Goal: Communication & Community: Share content

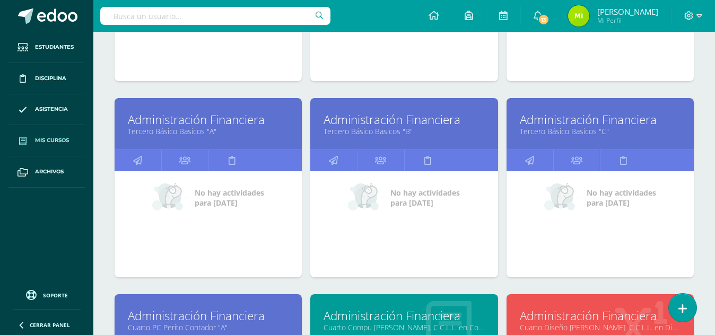
scroll to position [689, 0]
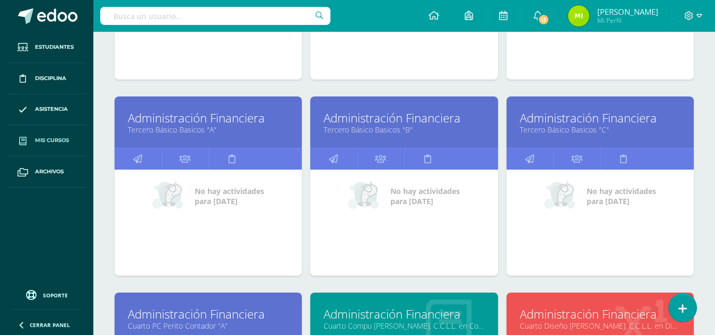
click at [585, 128] on link "Tercero Básico Basicos "C"" at bounding box center [600, 130] width 161 height 10
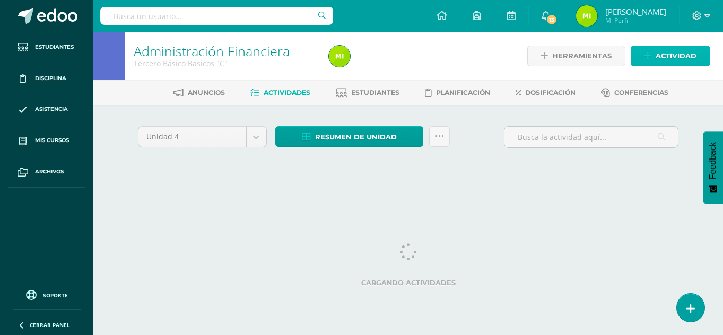
click at [677, 51] on span "Actividad" at bounding box center [675, 56] width 41 height 20
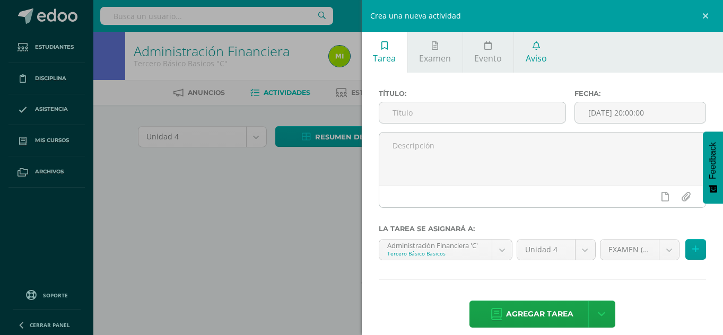
click at [532, 51] on link "Aviso" at bounding box center [536, 52] width 44 height 41
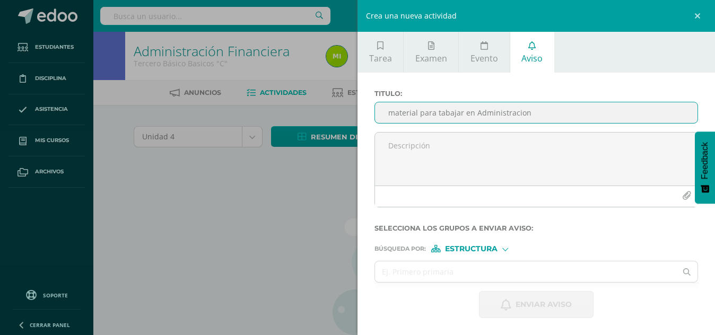
click at [522, 111] on input "material para tabajar en Administracion" at bounding box center [536, 112] width 322 height 21
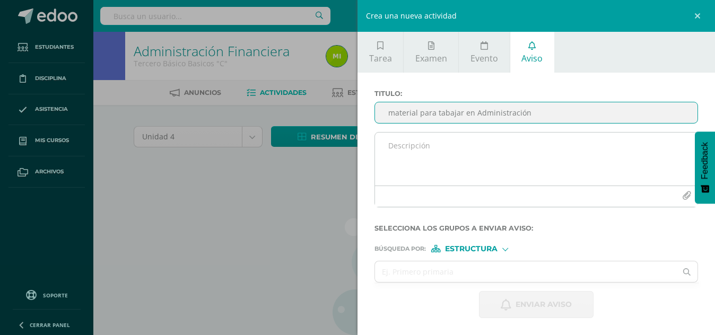
type input "material para tabajar en Administración"
click at [407, 143] on textarea at bounding box center [536, 159] width 322 height 53
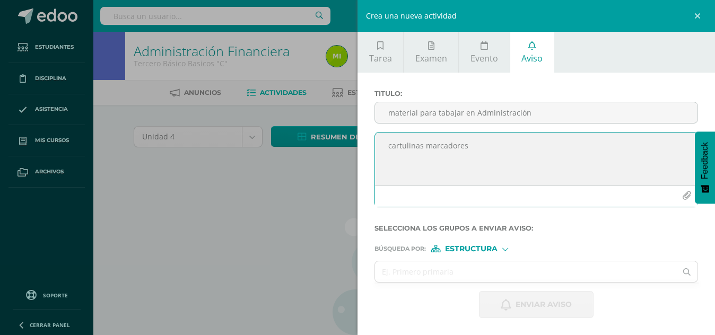
click at [424, 146] on textarea "cartulinas marcadores" at bounding box center [536, 159] width 322 height 53
click at [432, 155] on textarea "cartulinas marcadores" at bounding box center [536, 159] width 322 height 53
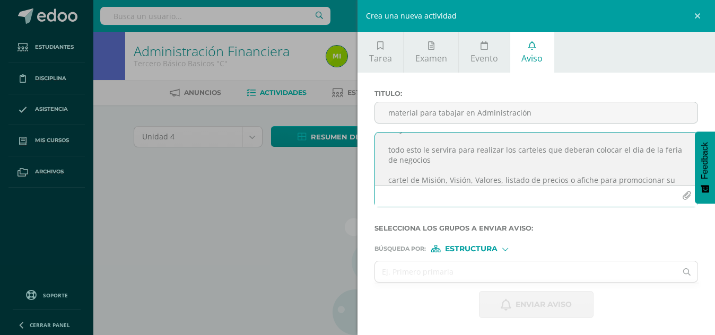
scroll to position [66, 0]
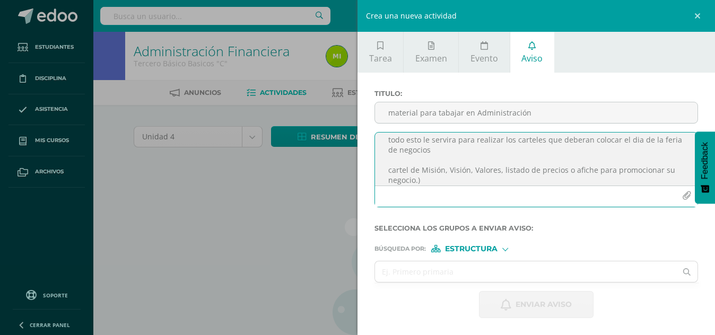
click at [387, 168] on textarea "cartulinas marcadores tijjera goma crayones todo esto le servira para realizar …" at bounding box center [536, 159] width 322 height 53
type textarea "cartulinas marcadores tijjera goma crayones todo esto le servira para realizar …"
click at [504, 251] on div "Estructura" at bounding box center [471, 248] width 80 height 7
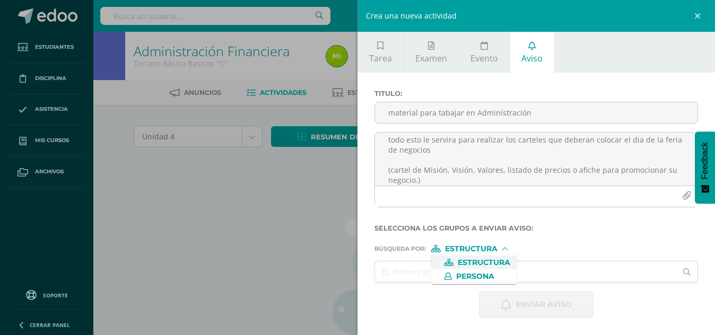
click at [494, 262] on span "Estructura" at bounding box center [484, 263] width 52 height 6
click at [538, 268] on input "text" at bounding box center [525, 271] width 301 height 21
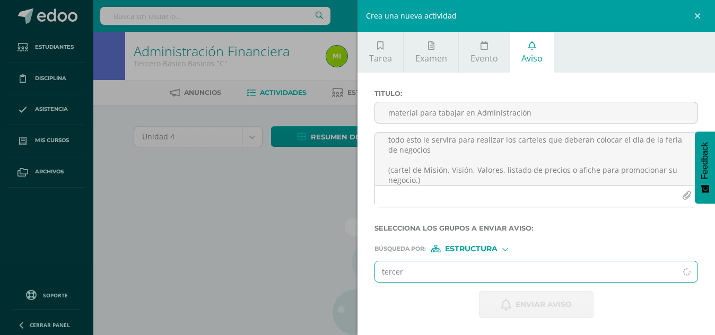
type input "tercer"
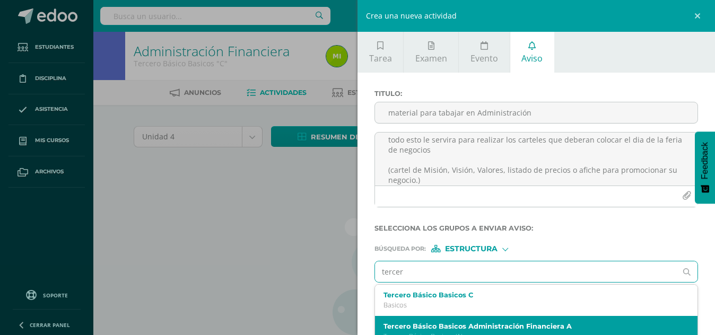
click at [497, 323] on label "Tercero Básico Basicos Administración Financiera A" at bounding box center [529, 326] width 292 height 8
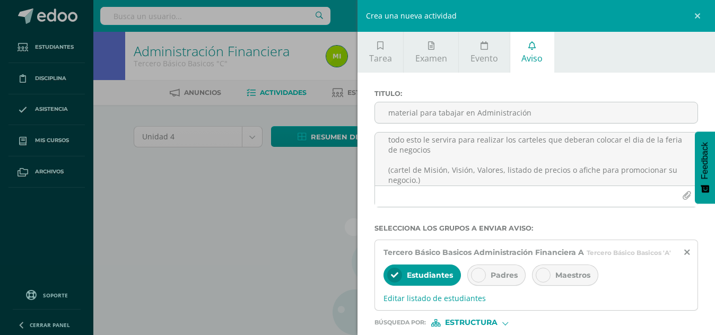
click at [493, 280] on span "Padres" at bounding box center [503, 275] width 27 height 10
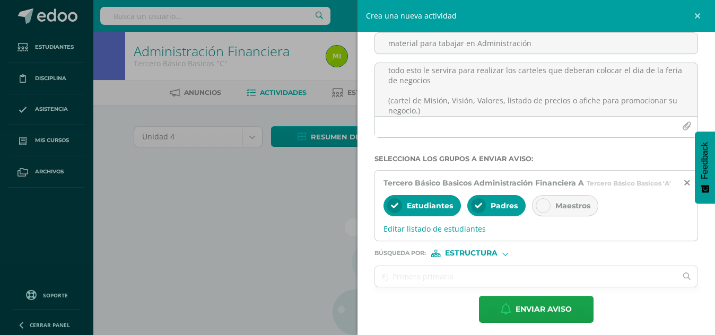
scroll to position [84, 0]
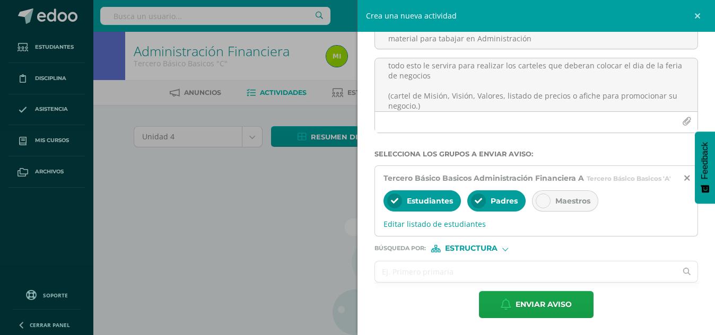
click at [502, 267] on input "text" at bounding box center [525, 271] width 301 height 21
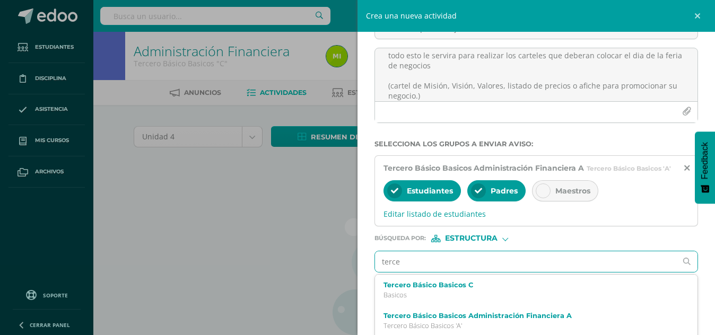
type input "tercer"
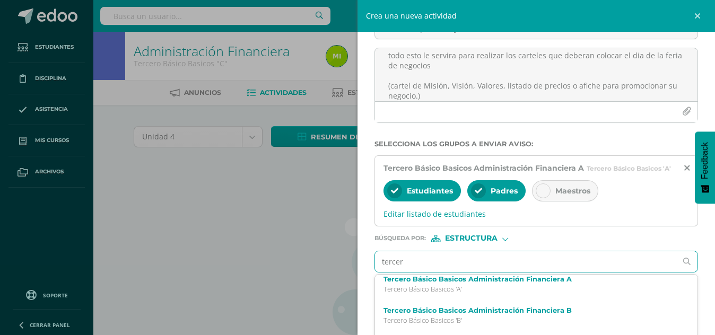
scroll to position [53, 0]
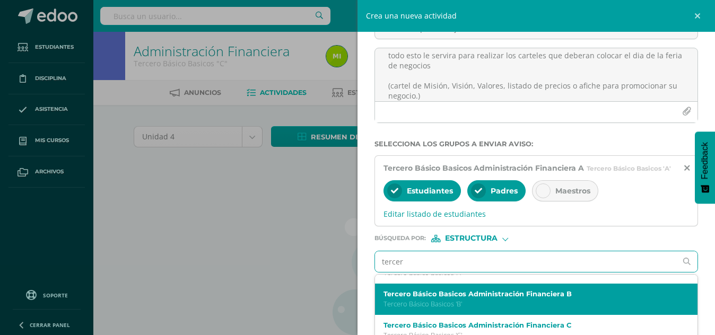
click at [504, 309] on div "Tercero Básico Basicos Administración Financiera B Tercero Básico Basicos 'B'" at bounding box center [529, 299] width 292 height 19
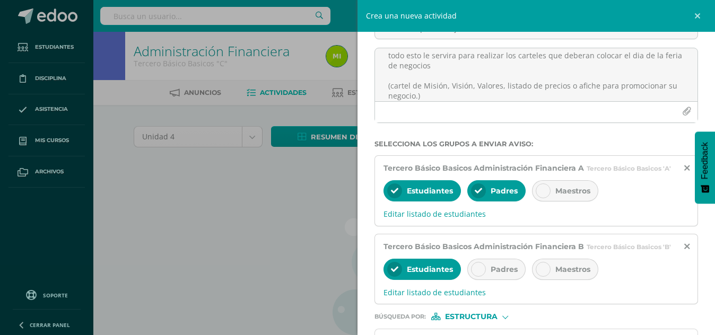
scroll to position [0, 0]
click at [503, 274] on span "Padres" at bounding box center [503, 270] width 27 height 10
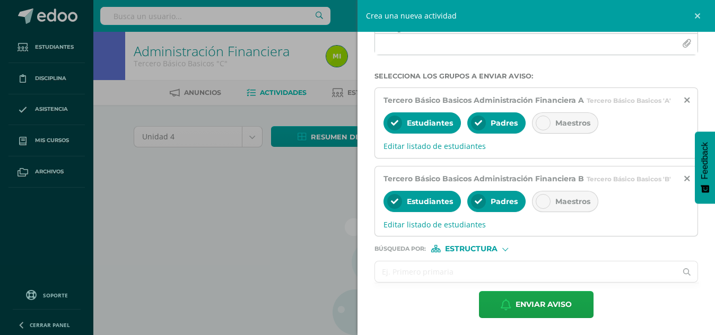
scroll to position [172, 0]
click at [501, 269] on input "text" at bounding box center [525, 271] width 301 height 21
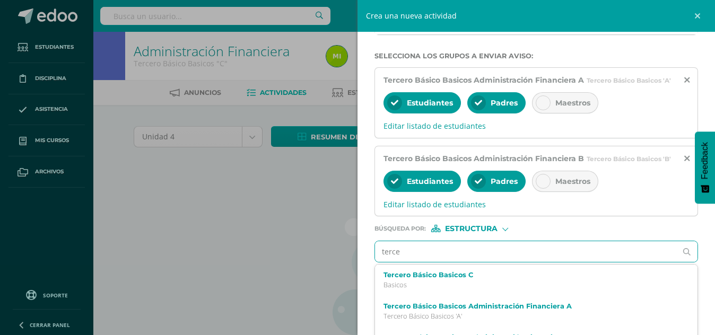
type input "tercer"
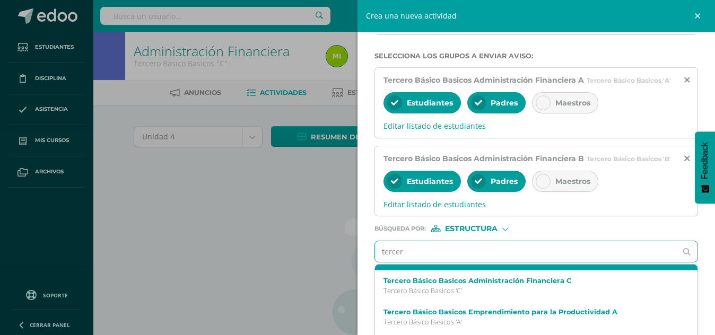
scroll to position [106, 0]
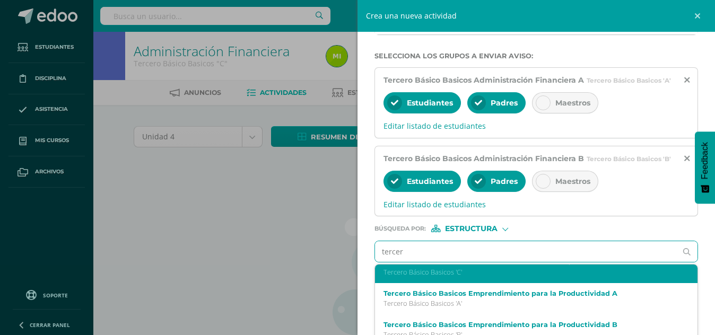
click at [507, 277] on p "Tercero Básico Basicos 'C'" at bounding box center [529, 272] width 292 height 9
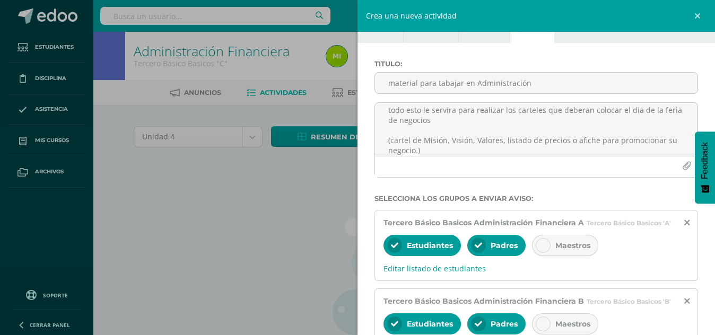
scroll to position [0, 0]
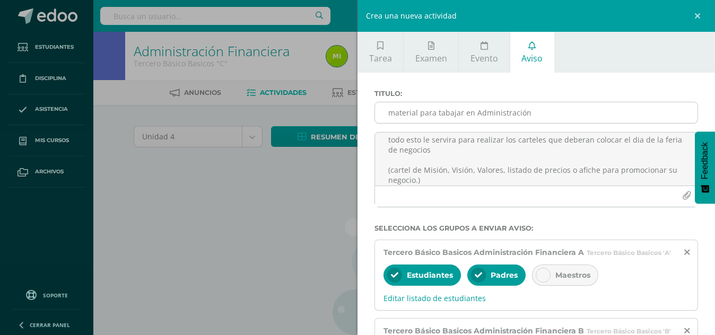
click at [388, 115] on input "material para tabajar en Administración" at bounding box center [536, 112] width 322 height 21
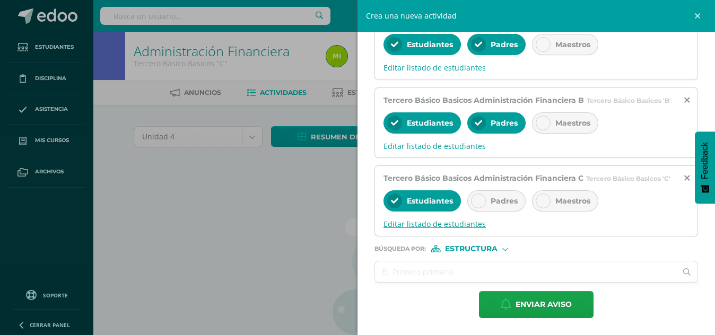
scroll to position [261, 0]
type input "recordatorio de material para tabajar en Administración"
click at [508, 206] on div "Padres" at bounding box center [496, 200] width 58 height 21
click at [507, 247] on div at bounding box center [505, 248] width 6 height 6
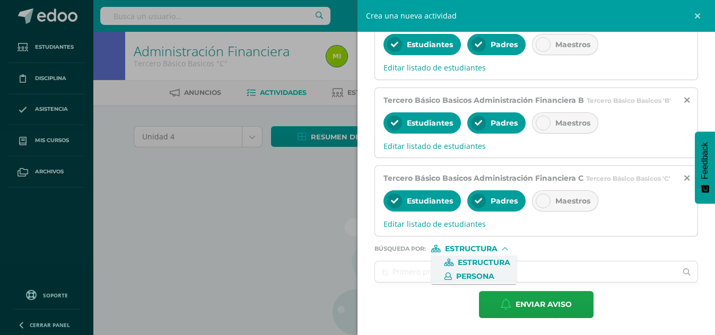
click at [484, 278] on span "Persona" at bounding box center [475, 277] width 38 height 6
click at [485, 269] on input "text" at bounding box center [525, 271] width 301 height 21
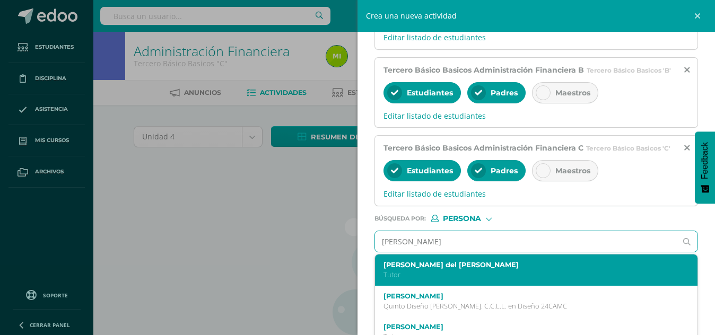
type input "[PERSON_NAME]"
click at [480, 269] on label "[PERSON_NAME]" at bounding box center [529, 265] width 292 height 8
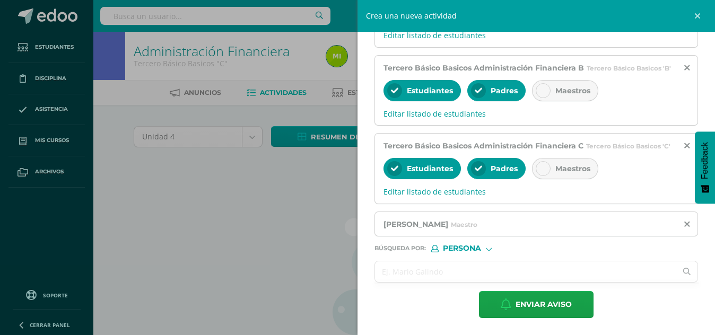
scroll to position [293, 0]
click at [542, 302] on span "Enviar aviso" at bounding box center [543, 305] width 56 height 26
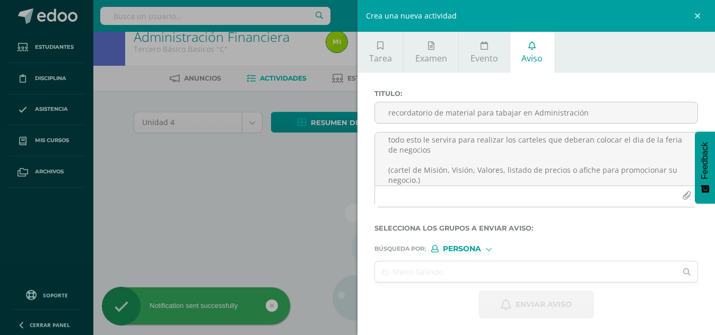
scroll to position [0, 0]
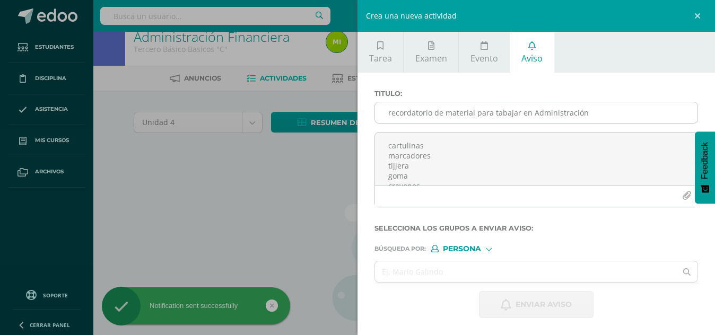
click at [474, 109] on input "recordatorio de material para tabajar en Administración" at bounding box center [536, 112] width 322 height 21
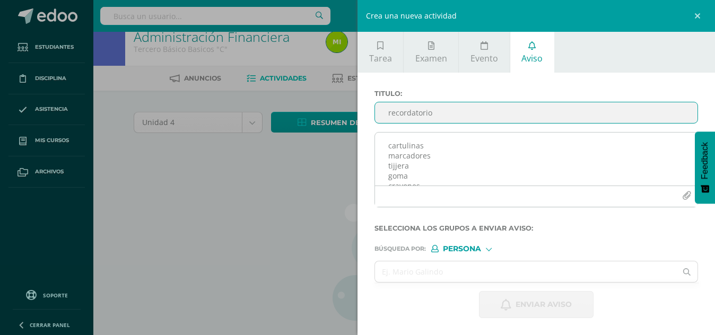
type input "recordatorio"
click at [390, 146] on textarea "cartulinas marcadores tijjera goma crayones todo esto le servira para realizar …" at bounding box center [536, 159] width 322 height 53
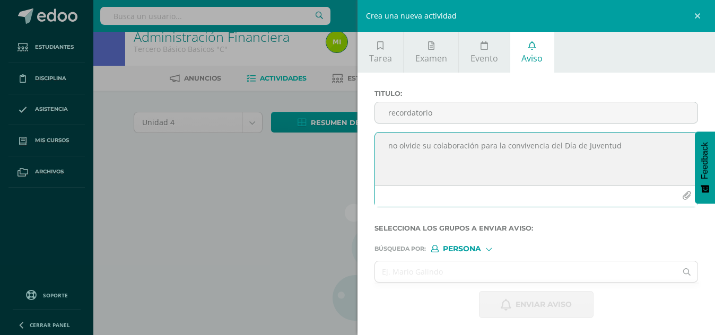
type textarea "no olvide su colaboración para la convivencia del Día de Juventud"
click at [489, 247] on div at bounding box center [489, 248] width 6 height 6
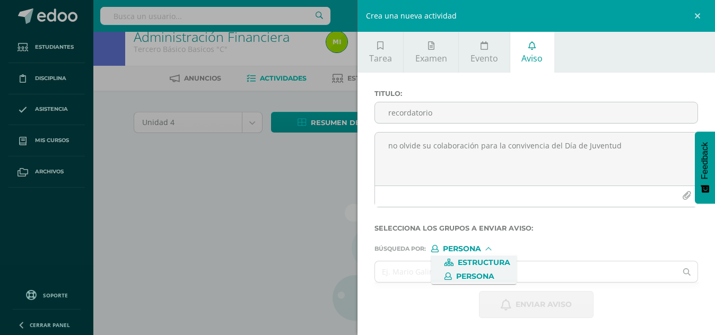
click at [489, 260] on span "Estructura" at bounding box center [484, 263] width 52 height 6
click at [488, 269] on input "text" at bounding box center [525, 271] width 301 height 21
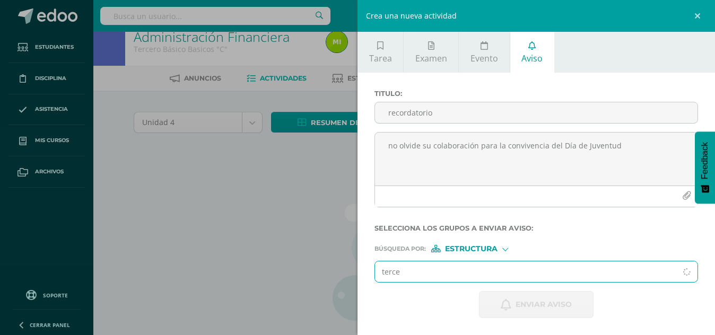
type input "tercer"
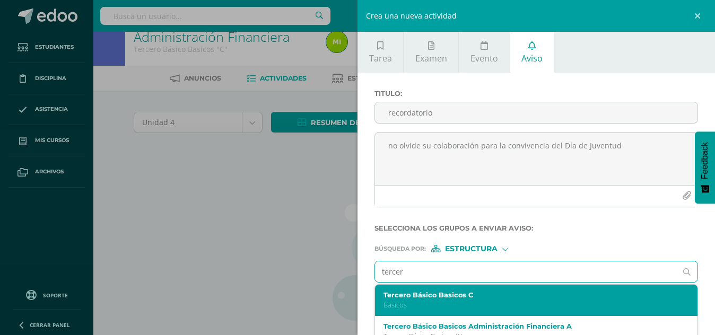
click at [488, 300] on div "Tercero Básico Basicos C Basicos" at bounding box center [529, 300] width 292 height 19
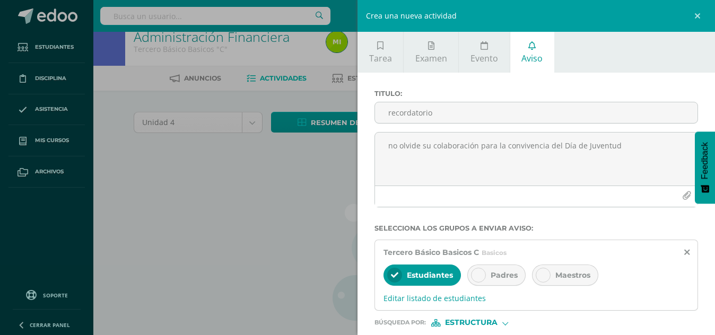
click at [503, 272] on span "Padres" at bounding box center [503, 275] width 27 height 10
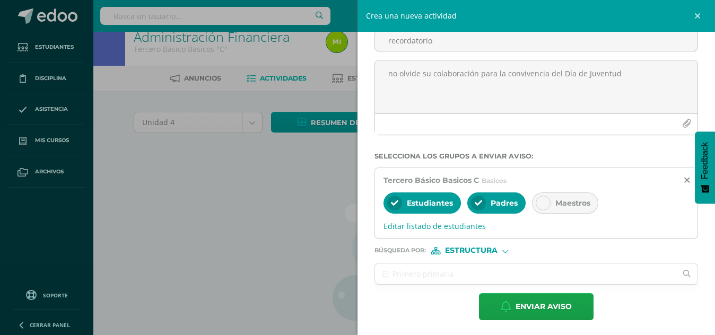
scroll to position [74, 0]
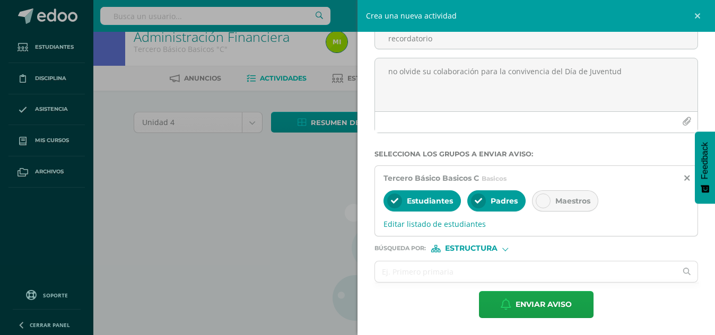
click at [504, 248] on div at bounding box center [505, 248] width 6 height 6
click at [491, 273] on span "Persona" at bounding box center [475, 276] width 38 height 6
click at [487, 273] on input "text" at bounding box center [525, 271] width 301 height 21
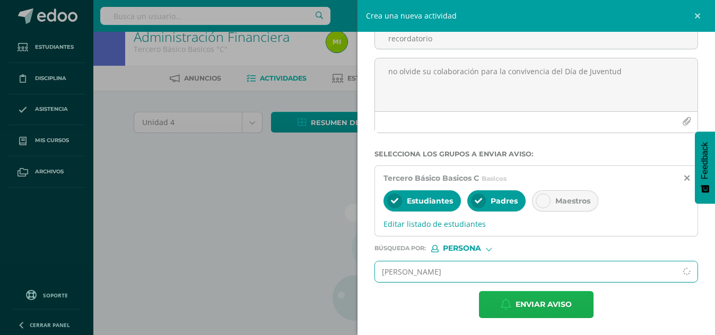
type input "[PERSON_NAME]"
click at [527, 302] on span "Enviar aviso" at bounding box center [543, 305] width 56 height 26
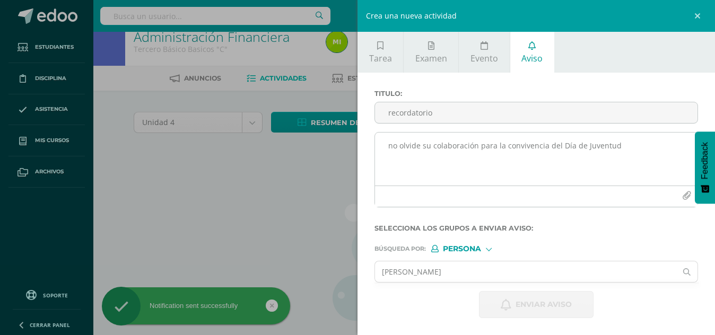
scroll to position [0, 0]
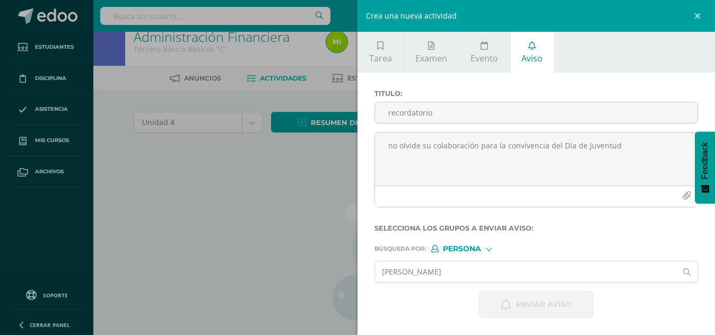
click at [192, 164] on div "Crea una nueva actividad Tarea Examen Evento Aviso Título: Fecha: 2025-08-11 20…" at bounding box center [357, 167] width 715 height 335
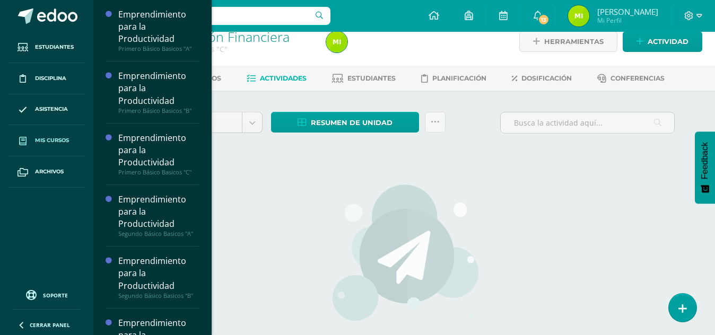
click at [37, 141] on span "Mis cursos" at bounding box center [52, 140] width 34 height 8
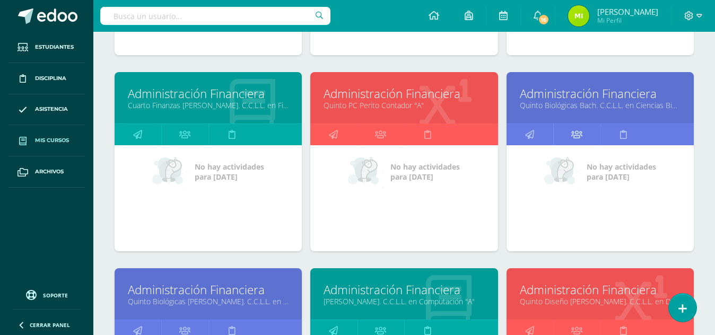
scroll to position [1502, 0]
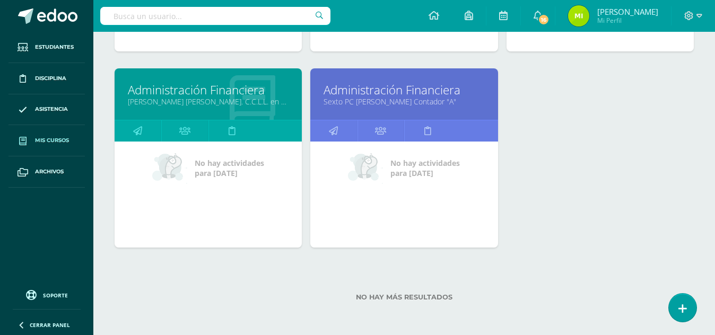
click at [353, 102] on link "Sexto PC Perito Contador "A"" at bounding box center [403, 102] width 161 height 10
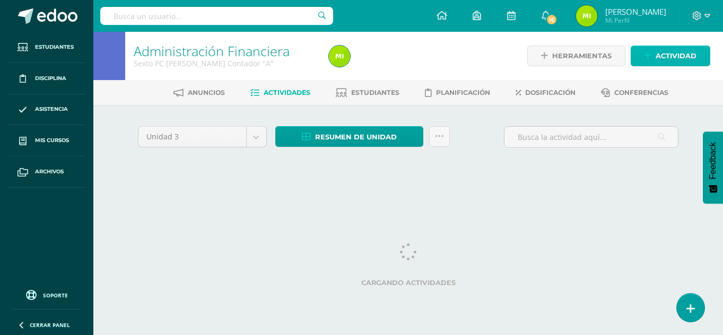
click at [663, 52] on span "Actividad" at bounding box center [675, 56] width 41 height 20
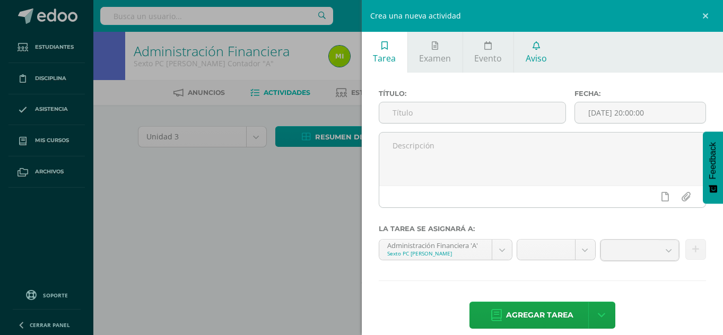
click at [522, 66] on link "Aviso" at bounding box center [536, 52] width 44 height 41
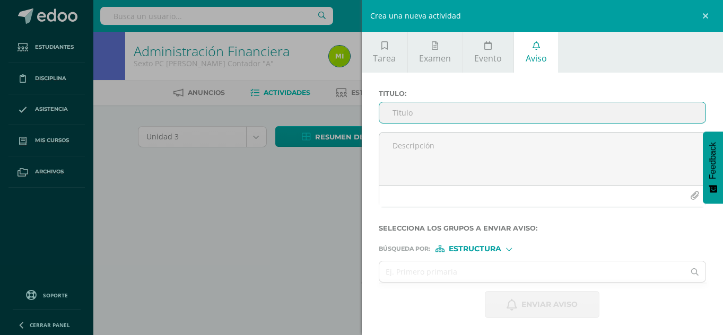
click at [473, 110] on input "Titulo :" at bounding box center [542, 112] width 327 height 21
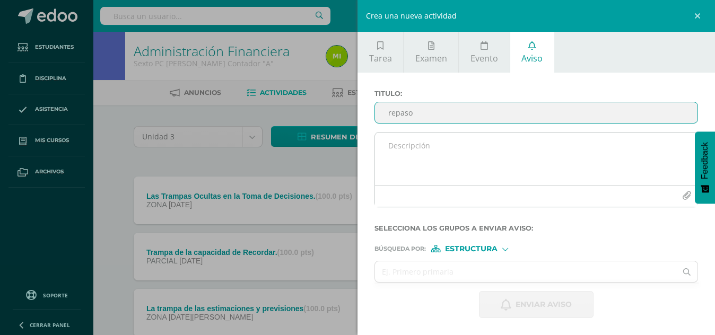
type input "repaso"
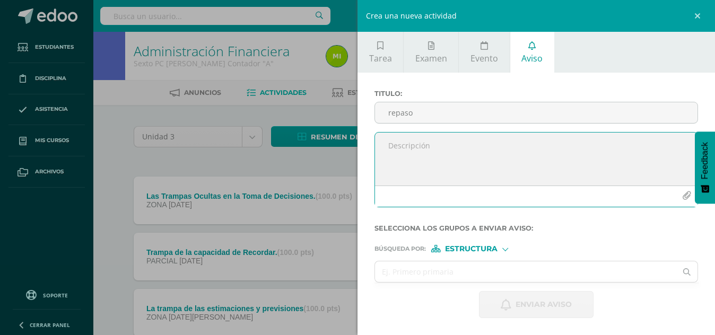
click at [479, 133] on textarea at bounding box center [536, 159] width 322 height 53
type textarea "3 etapa"
click at [685, 195] on icon "button" at bounding box center [686, 195] width 9 height 9
click at [690, 194] on icon "button" at bounding box center [686, 195] width 9 height 9
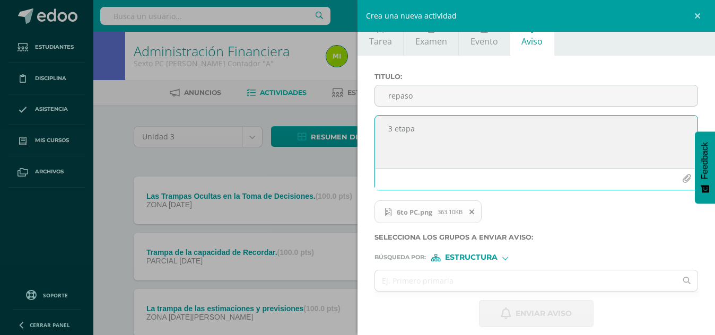
scroll to position [26, 0]
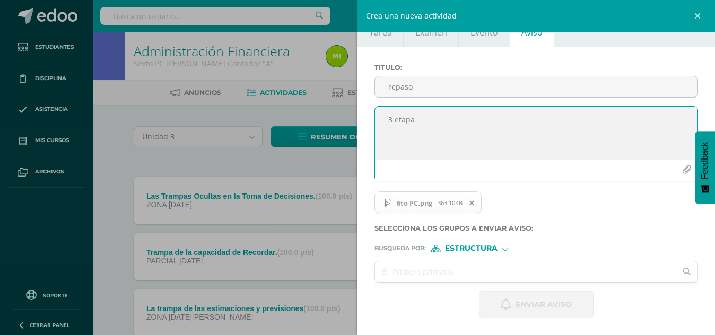
click at [502, 266] on input "text" at bounding box center [525, 271] width 301 height 21
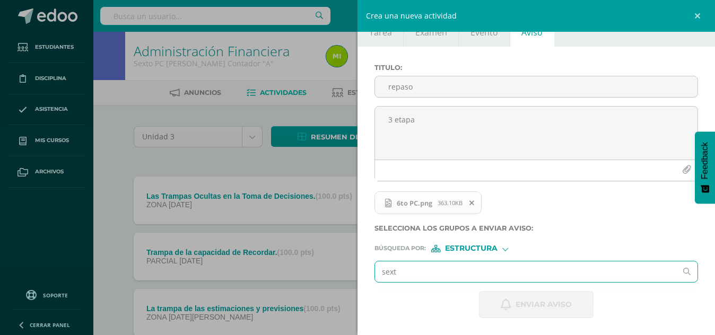
type input "sexto"
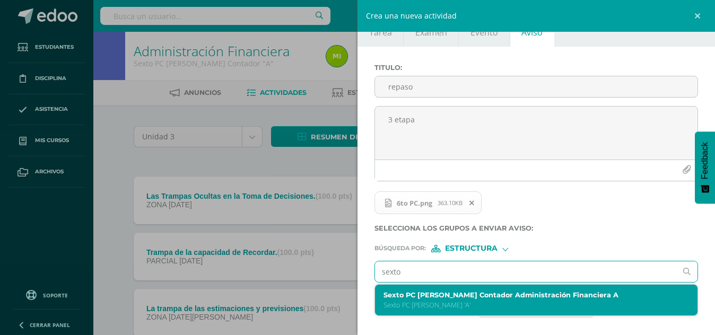
click at [498, 303] on p "Sexto PC [PERSON_NAME] 'A'" at bounding box center [529, 305] width 292 height 9
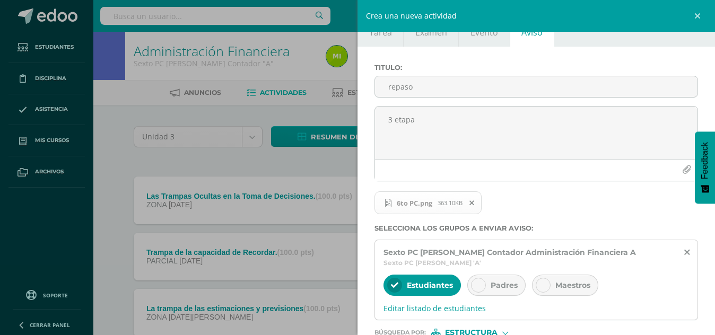
click at [519, 275] on div "Estudiantes Padres Maestros" at bounding box center [535, 286] width 305 height 25
click at [511, 285] on span "Padres" at bounding box center [503, 285] width 27 height 10
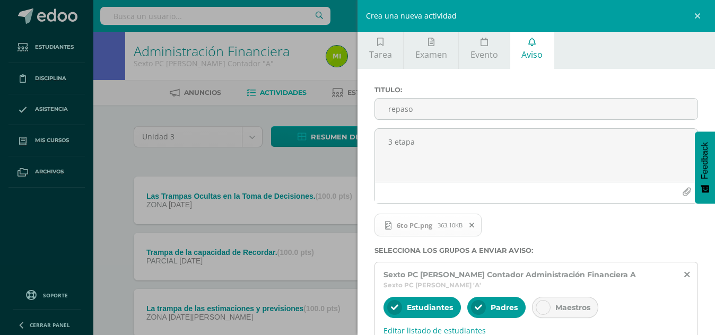
scroll to position [110, 0]
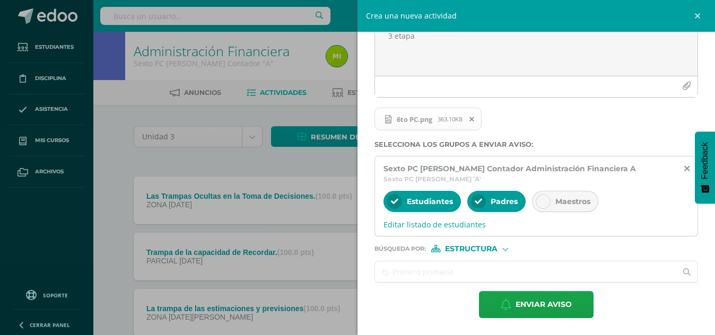
click at [505, 273] on input "text" at bounding box center [525, 271] width 301 height 21
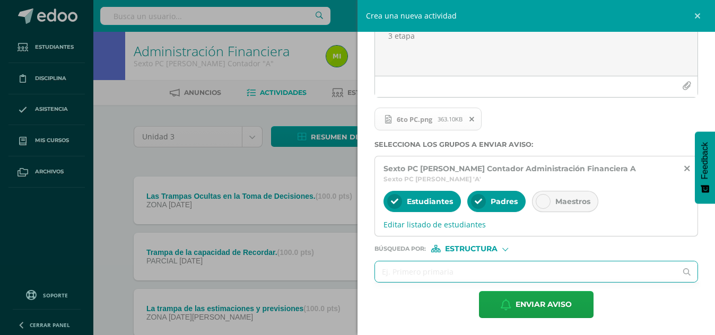
click at [502, 249] on div "Estructura" at bounding box center [471, 248] width 80 height 7
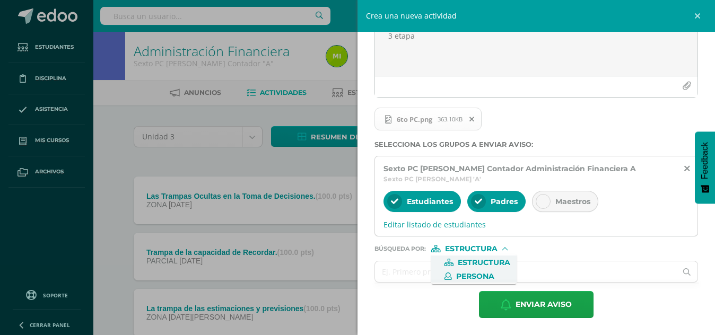
click at [469, 274] on span "Persona" at bounding box center [475, 277] width 38 height 6
click at [409, 273] on input "text" at bounding box center [525, 271] width 301 height 21
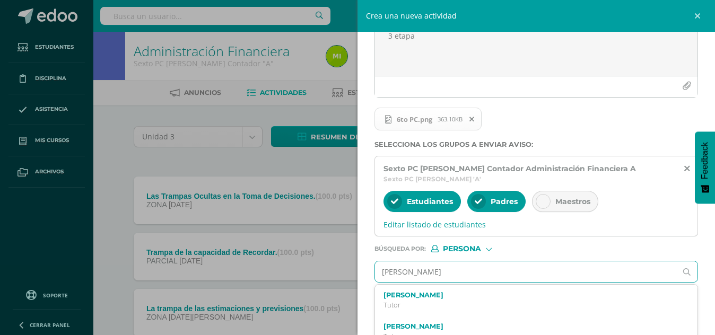
type input "[PERSON_NAME]"
click at [482, 293] on label "[PERSON_NAME]" at bounding box center [529, 295] width 292 height 8
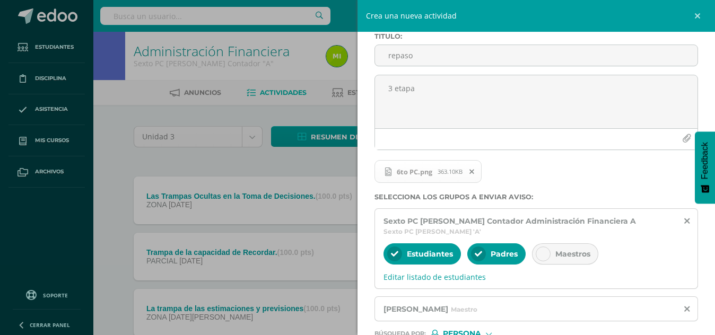
scroll to position [142, 0]
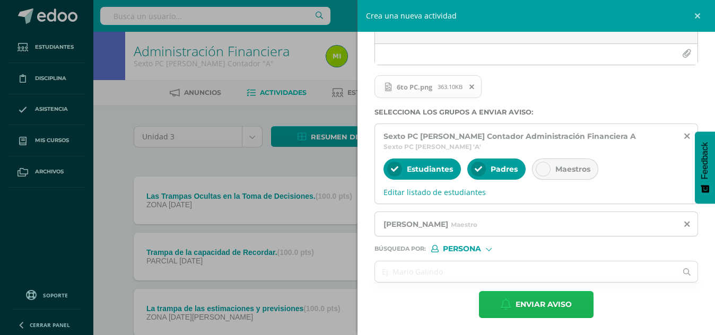
click at [539, 303] on span "Enviar aviso" at bounding box center [543, 305] width 56 height 26
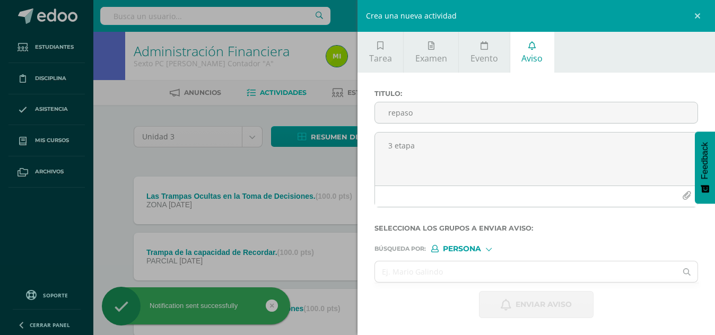
scroll to position [0, 0]
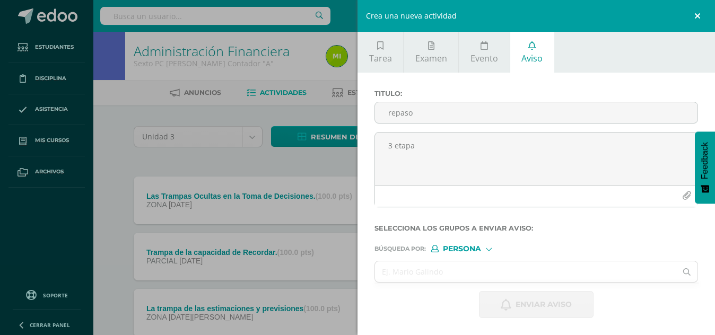
click at [699, 15] on link at bounding box center [699, 16] width 32 height 32
